Goal: Submit feedback/report problem

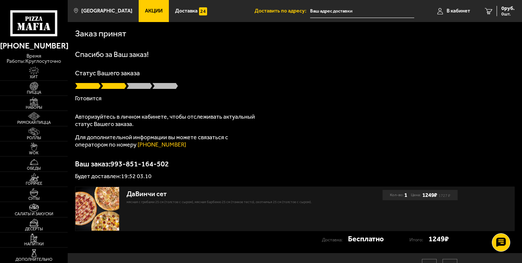
scroll to position [1, 0]
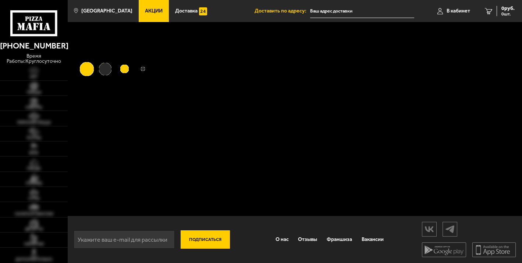
scroll to position [1, 0]
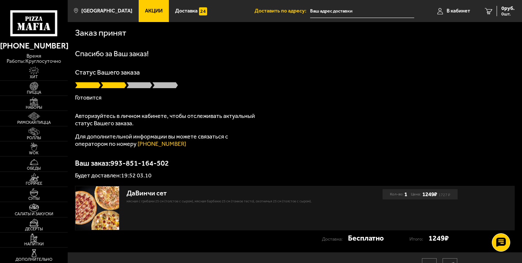
click at [510, 249] on div "Пицца Мафия клиентская поддержка Чат на сайте" at bounding box center [501, 243] width 22 height 22
click at [497, 239] on use at bounding box center [501, 243] width 11 height 10
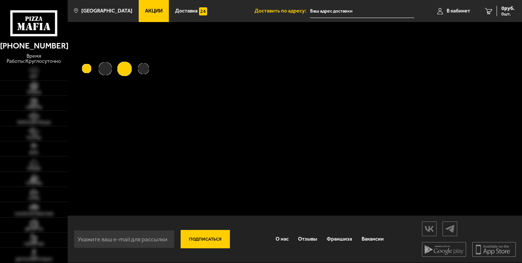
type input "[STREET_ADDRESS]"
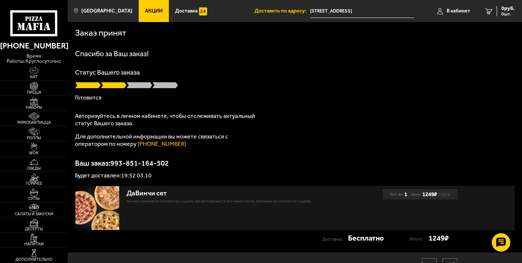
scroll to position [38, 0]
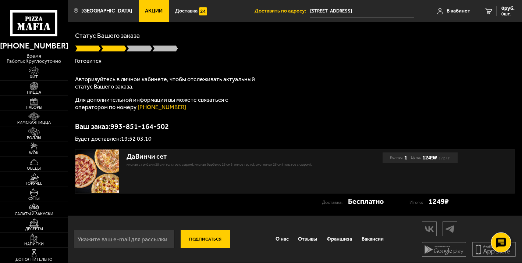
click at [500, 241] on icon at bounding box center [501, 243] width 11 height 10
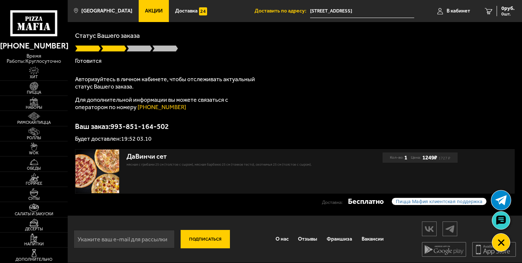
click at [501, 203] on icon at bounding box center [500, 200] width 11 height 11
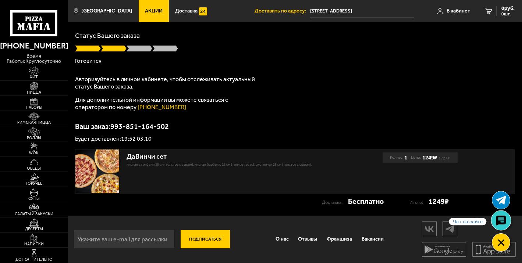
click at [499, 223] on use at bounding box center [501, 221] width 11 height 10
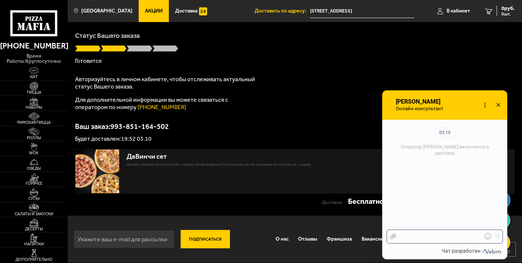
click at [413, 234] on div at bounding box center [439, 237] width 86 height 7
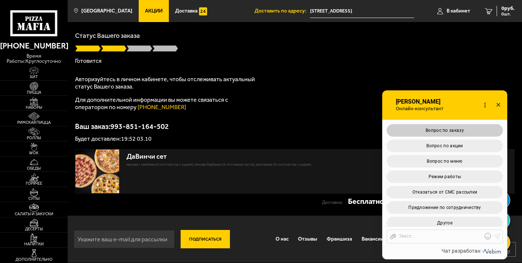
click at [439, 128] on span "Вопрос по заказу" at bounding box center [445, 130] width 38 height 5
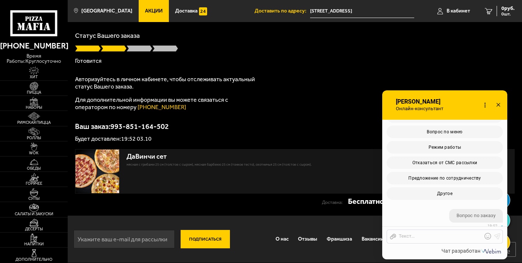
scroll to position [242, 0]
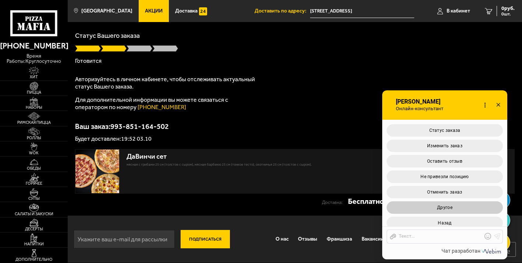
click at [449, 205] on span "Другое" at bounding box center [444, 207] width 15 height 5
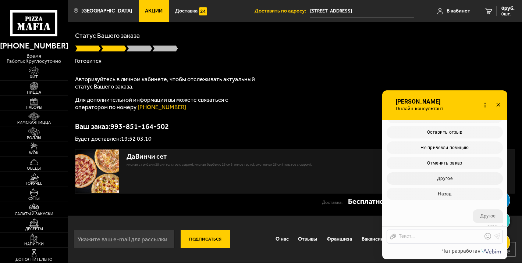
scroll to position [335, 0]
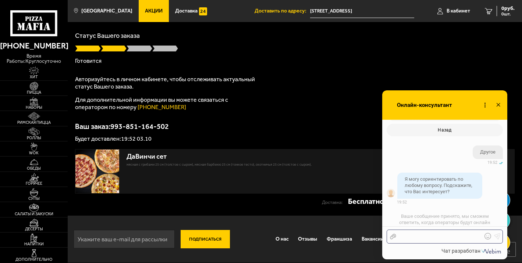
click at [425, 235] on div at bounding box center [439, 237] width 86 height 7
click at [427, 239] on div at bounding box center [439, 237] width 86 height 7
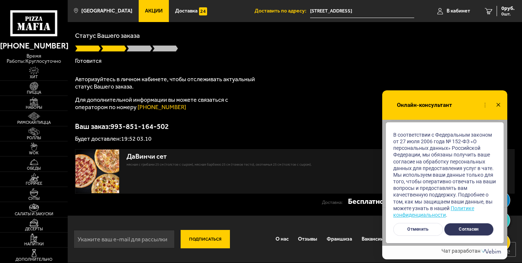
click at [472, 229] on button "Согласен" at bounding box center [469, 229] width 50 height 13
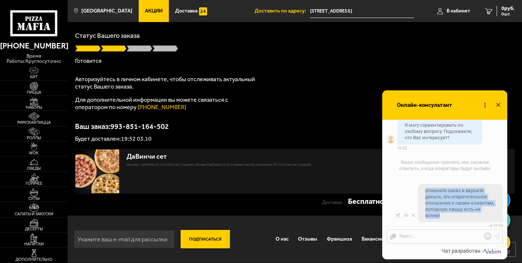
drag, startPoint x: 424, startPoint y: 187, endPoint x: 455, endPoint y: 216, distance: 43.0
click at [455, 216] on div "отмените заказ и верните деньги, это отвратительное отношение к своим клиентам,…" at bounding box center [460, 203] width 85 height 39
copy span "отмените заказ и верните деньги, это отвратительное отношение к своим клиентам,…"
click at [390, 188] on li "отмените заказ и верните деньги, это отвратительное отношение к своим клиентам,…" at bounding box center [444, 205] width 125 height 49
checkbox input "true"
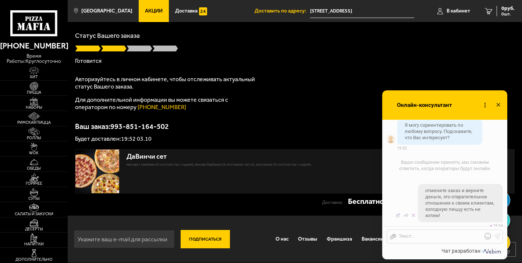
scroll to position [413, 0]
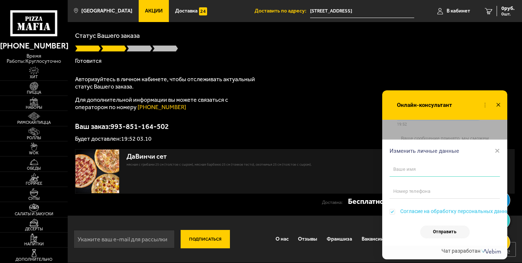
click at [426, 171] on input "text" at bounding box center [445, 169] width 110 height 15
click at [445, 169] on input "Александр Биндас" at bounding box center [445, 169] width 110 height 15
type input "Александр"
click at [410, 190] on input "tel" at bounding box center [445, 191] width 110 height 15
drag, startPoint x: 443, startPoint y: 189, endPoint x: 402, endPoint y: 193, distance: 41.4
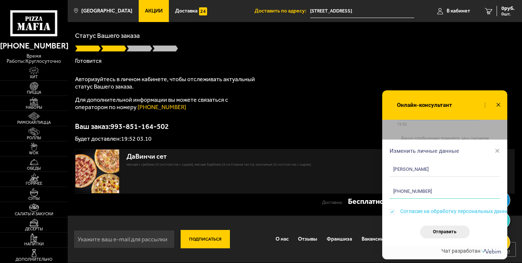
click at [402, 193] on input "+7 (892) 130-00-04" at bounding box center [445, 191] width 110 height 15
type input "+7 (921) 300-00-42"
click at [436, 234] on button "Отправить" at bounding box center [445, 232] width 50 height 13
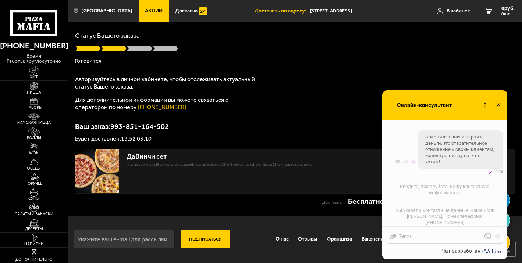
scroll to position [24, 0]
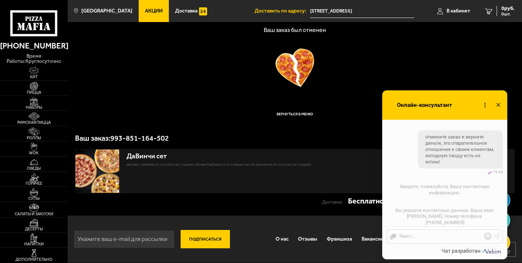
click at [334, 137] on p "Ваш заказ: 993-851-164-502" at bounding box center [295, 138] width 440 height 7
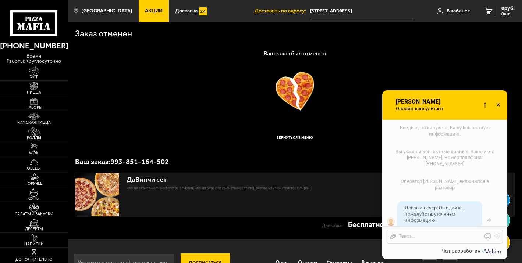
scroll to position [524, 0]
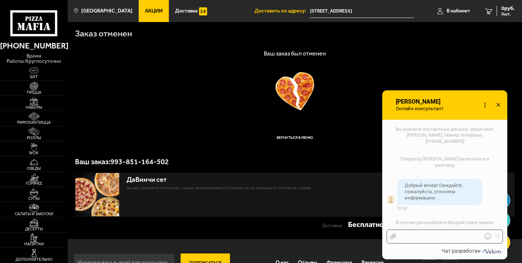
click at [418, 234] on div at bounding box center [439, 237] width 86 height 7
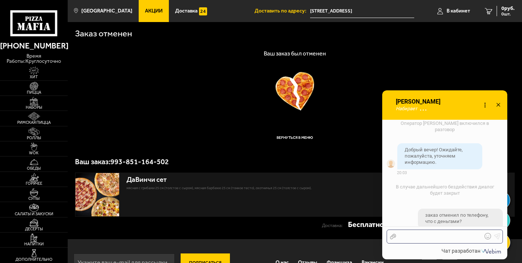
scroll to position [612, 0]
